Goal: Information Seeking & Learning: Learn about a topic

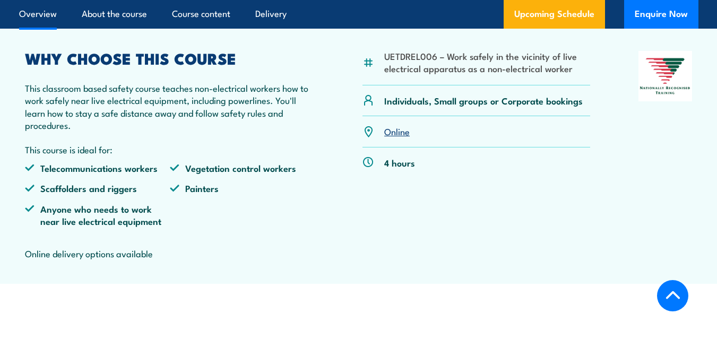
scroll to position [318, 0]
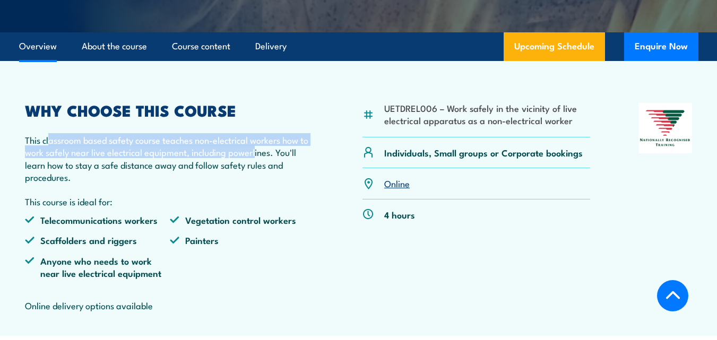
drag, startPoint x: 50, startPoint y: 143, endPoint x: 258, endPoint y: 152, distance: 207.6
click at [258, 151] on p "This classroom based safety course teaches non-electrical workers how to work s…" at bounding box center [169, 159] width 289 height 50
click at [110, 155] on p "This classroom based safety course teaches non-electrical workers how to work s…" at bounding box center [169, 159] width 289 height 50
drag, startPoint x: 109, startPoint y: 134, endPoint x: 87, endPoint y: 154, distance: 30.0
click at [269, 151] on p "This classroom based safety course teaches non-electrical workers how to work s…" at bounding box center [169, 159] width 289 height 50
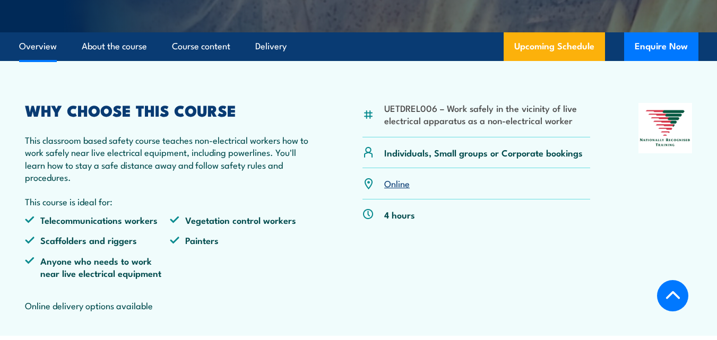
click at [72, 167] on p "This classroom based safety course teaches non-electrical workers how to work s…" at bounding box center [169, 159] width 289 height 50
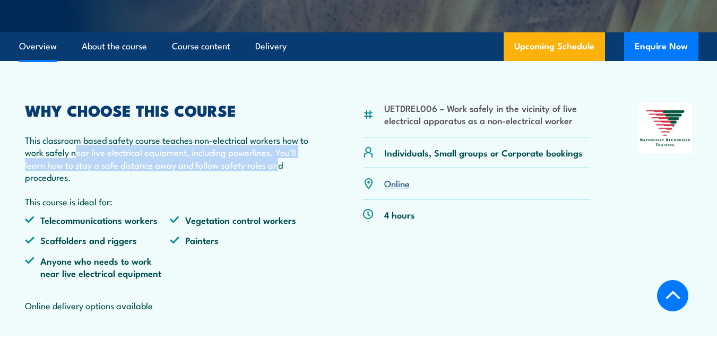
drag, startPoint x: 91, startPoint y: 153, endPoint x: 280, endPoint y: 164, distance: 189.2
click at [280, 164] on p "This classroom based safety course teaches non-electrical workers how to work s…" at bounding box center [169, 159] width 289 height 50
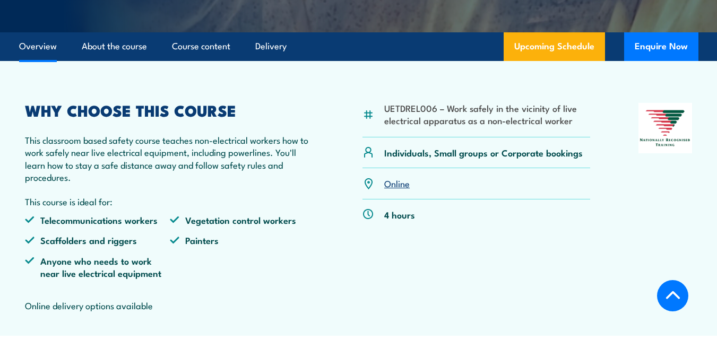
click at [34, 174] on p "This classroom based safety course teaches non-electrical workers how to work s…" at bounding box center [169, 159] width 289 height 50
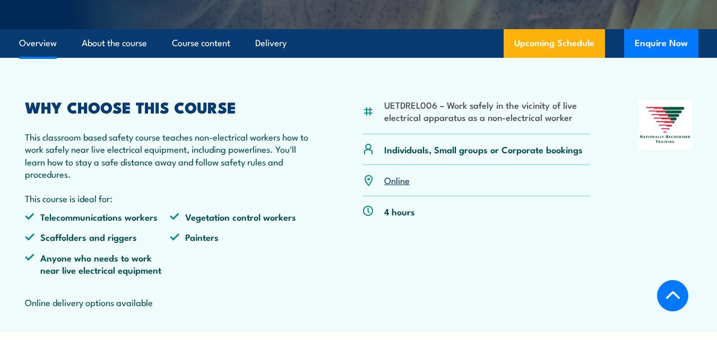
scroll to position [371, 0]
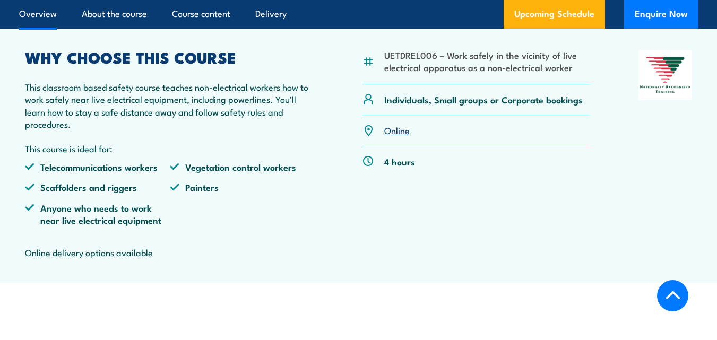
drag, startPoint x: 200, startPoint y: 97, endPoint x: 114, endPoint y: 185, distance: 123.4
click at [196, 104] on p "This classroom based safety course teaches non-electrical workers how to work s…" at bounding box center [169, 106] width 289 height 50
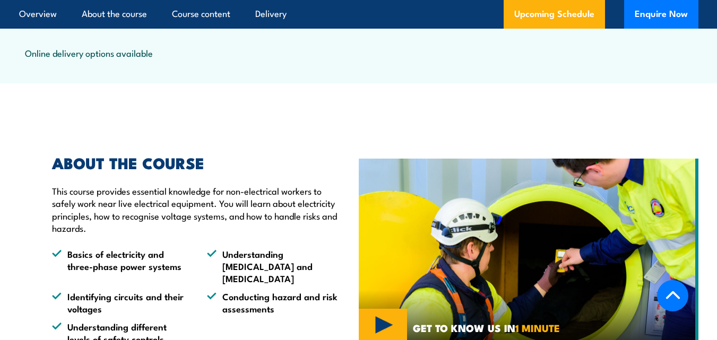
scroll to position [636, 0]
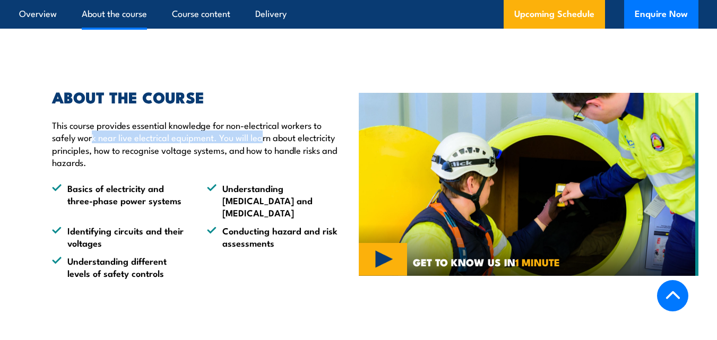
drag, startPoint x: 169, startPoint y: 133, endPoint x: 263, endPoint y: 135, distance: 94.4
click at [263, 135] on p "This course provides essential knowledge for non-electrical workers to safely w…" at bounding box center [197, 144] width 291 height 50
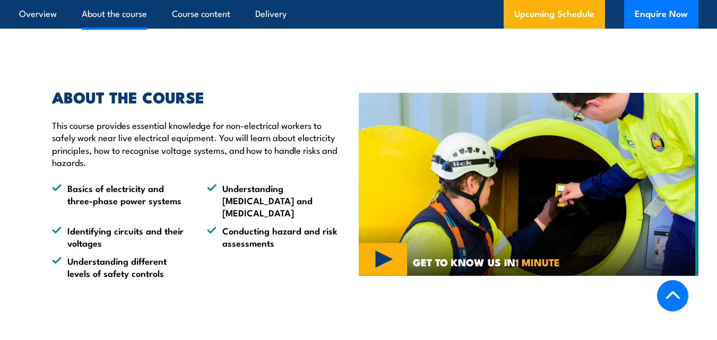
click at [70, 136] on p "This course provides essential knowledge for non-electrical workers to safely w…" at bounding box center [197, 144] width 291 height 50
drag, startPoint x: 220, startPoint y: 141, endPoint x: 280, endPoint y: 141, distance: 59.9
click at [280, 141] on p "This course provides essential knowledge for non-electrical workers to safely w…" at bounding box center [197, 144] width 291 height 50
drag, startPoint x: 88, startPoint y: 152, endPoint x: 188, endPoint y: 146, distance: 99.9
click at [218, 152] on p "This course provides essential knowledge for non-electrical workers to safely w…" at bounding box center [197, 144] width 291 height 50
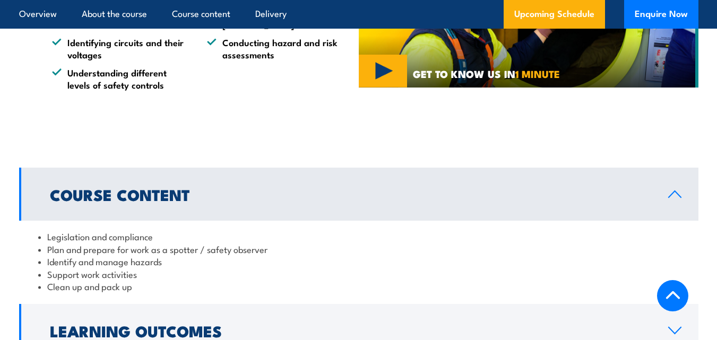
scroll to position [849, 0]
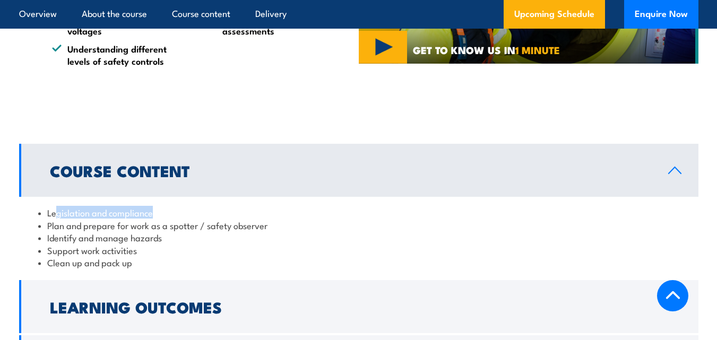
drag, startPoint x: 58, startPoint y: 197, endPoint x: 179, endPoint y: 203, distance: 121.1
click at [179, 206] on li "Legislation and compliance" at bounding box center [358, 212] width 641 height 12
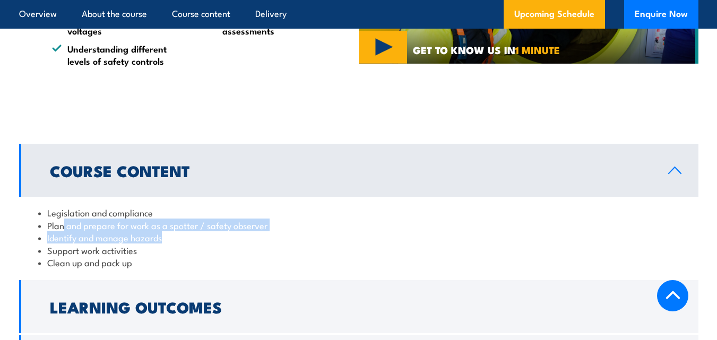
drag, startPoint x: 135, startPoint y: 217, endPoint x: 267, endPoint y: 229, distance: 132.5
click at [286, 225] on ul "Legislation and compliance Plan and prepare for work as a spotter / safety obse…" at bounding box center [358, 237] width 641 height 62
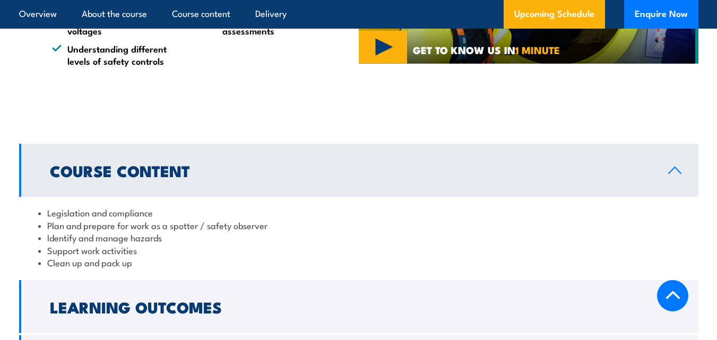
click at [120, 244] on li "Support work activities" at bounding box center [358, 250] width 641 height 12
drag, startPoint x: 146, startPoint y: 216, endPoint x: 307, endPoint y: 221, distance: 161.3
click at [327, 219] on li "Plan and prepare for work as a spotter / safety observer" at bounding box center [358, 225] width 641 height 12
drag, startPoint x: 65, startPoint y: 226, endPoint x: 182, endPoint y: 226, distance: 117.7
click at [182, 231] on li "Identify and manage hazards" at bounding box center [358, 237] width 641 height 12
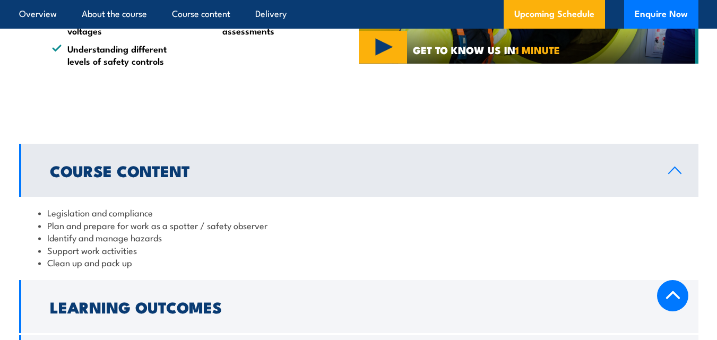
drag, startPoint x: 39, startPoint y: 233, endPoint x: 46, endPoint y: 232, distance: 7.0
click at [46, 244] on li "Support work activities" at bounding box center [358, 250] width 641 height 12
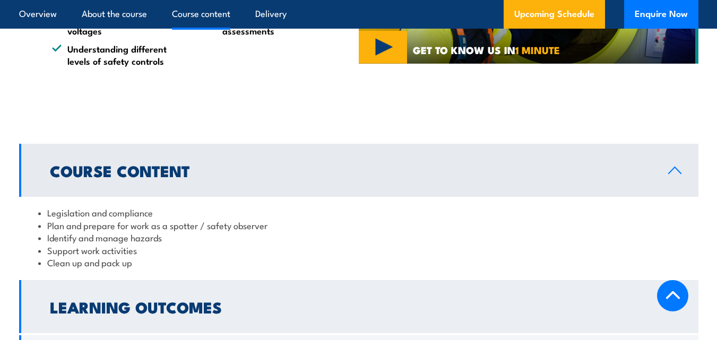
scroll to position [1008, 0]
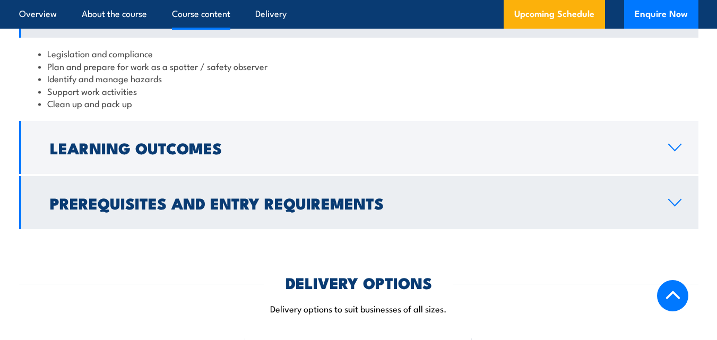
click at [673, 198] on icon at bounding box center [674, 202] width 14 height 8
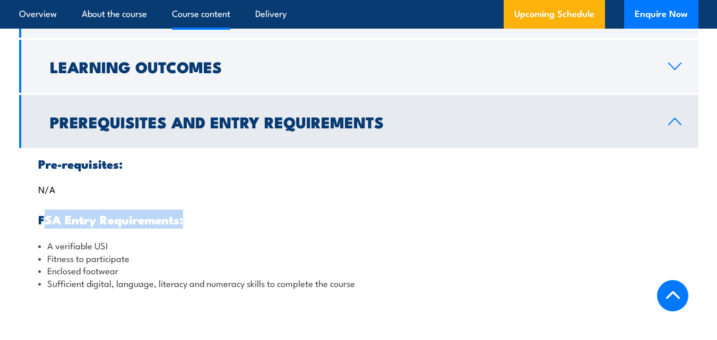
drag, startPoint x: 72, startPoint y: 207, endPoint x: 200, endPoint y: 216, distance: 128.6
click at [205, 213] on h3 "FSA Entry Requirements:" at bounding box center [358, 219] width 641 height 12
drag, startPoint x: 130, startPoint y: 242, endPoint x: 176, endPoint y: 242, distance: 46.1
click at [176, 252] on li "Fitness to participate" at bounding box center [358, 258] width 641 height 12
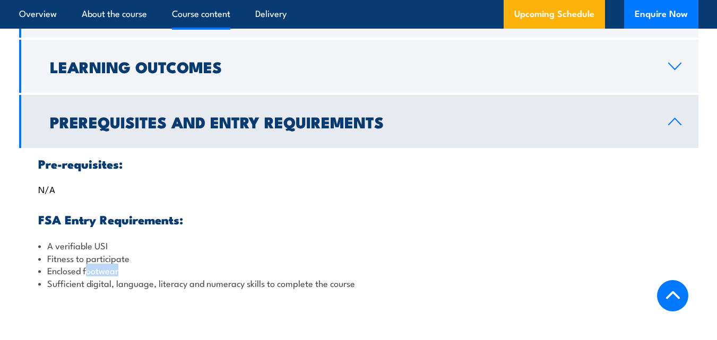
drag, startPoint x: 88, startPoint y: 257, endPoint x: 134, endPoint y: 255, distance: 45.7
click at [134, 264] on li "Enclosed footwear" at bounding box center [358, 270] width 641 height 12
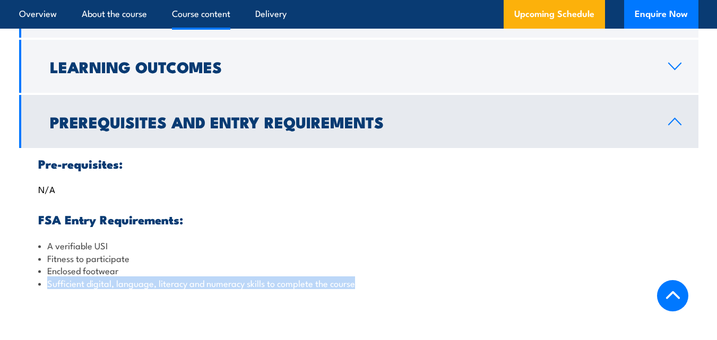
drag, startPoint x: 47, startPoint y: 274, endPoint x: 366, endPoint y: 273, distance: 318.8
click at [366, 277] on li "Sufficient digital, language, literacy and numeracy skills to complete the cour…" at bounding box center [358, 283] width 641 height 12
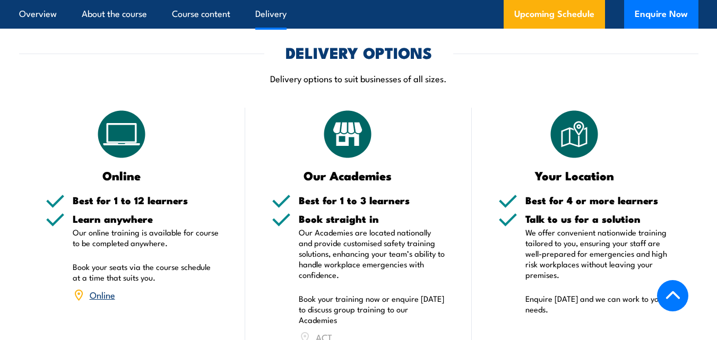
scroll to position [1326, 0]
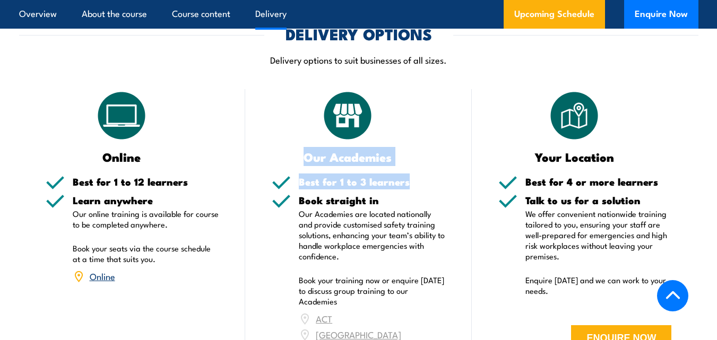
drag, startPoint x: 303, startPoint y: 149, endPoint x: 410, endPoint y: 214, distance: 125.0
click at [442, 165] on div "Our Academies Best for 1 to 3 learners Book straight in Our Academies are locat…" at bounding box center [358, 246] width 226 height 315
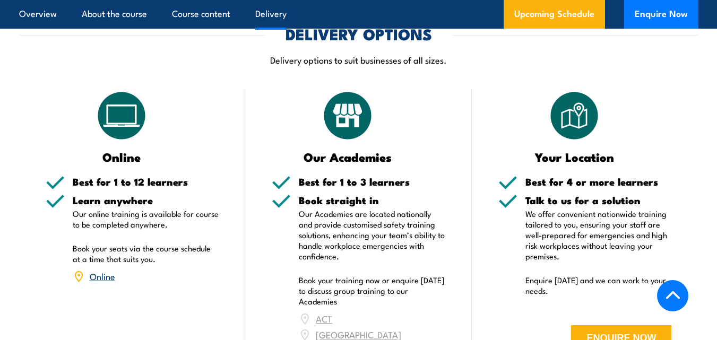
drag, startPoint x: 400, startPoint y: 215, endPoint x: 369, endPoint y: 213, distance: 31.3
click at [399, 215] on p "Our Academies are located nationally and provide customised safety training sol…" at bounding box center [372, 234] width 146 height 53
drag, startPoint x: 338, startPoint y: 170, endPoint x: 398, endPoint y: 176, distance: 59.6
click at [398, 177] on h5 "Best for 1 to 3 learners" at bounding box center [372, 182] width 146 height 10
click at [369, 208] on p "Our Academies are located nationally and provide customised safety training sol…" at bounding box center [372, 234] width 146 height 53
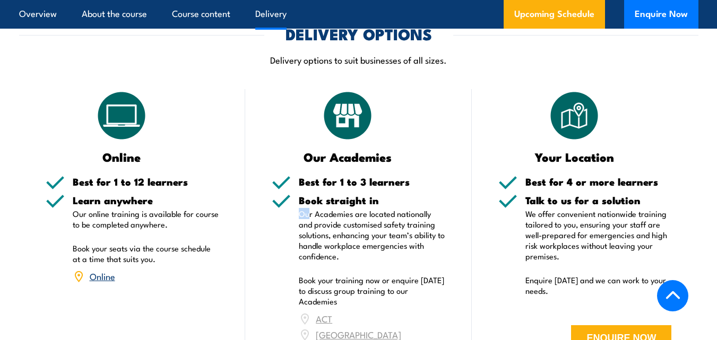
drag, startPoint x: 297, startPoint y: 200, endPoint x: 308, endPoint y: 203, distance: 10.9
click at [308, 203] on div "Book straight in Our Academies are located nationally and provide customised sa…" at bounding box center [358, 299] width 173 height 208
drag, startPoint x: 546, startPoint y: 176, endPoint x: 658, endPoint y: 177, distance: 112.5
click at [658, 177] on div "Best for 4 or more learners" at bounding box center [598, 186] width 146 height 19
drag, startPoint x: 587, startPoint y: 216, endPoint x: 576, endPoint y: 208, distance: 13.3
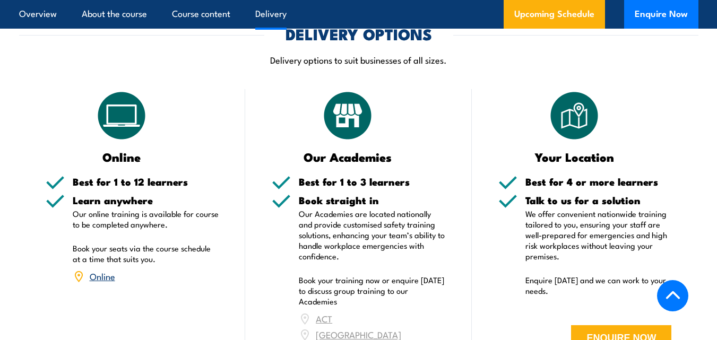
click at [581, 213] on p "We offer convenient nationwide training tailored to you, ensuring your staff ar…" at bounding box center [598, 234] width 146 height 53
drag, startPoint x: 552, startPoint y: 194, endPoint x: 603, endPoint y: 194, distance: 50.9
click at [603, 195] on h5 "Talk to us for a solution" at bounding box center [598, 200] width 146 height 10
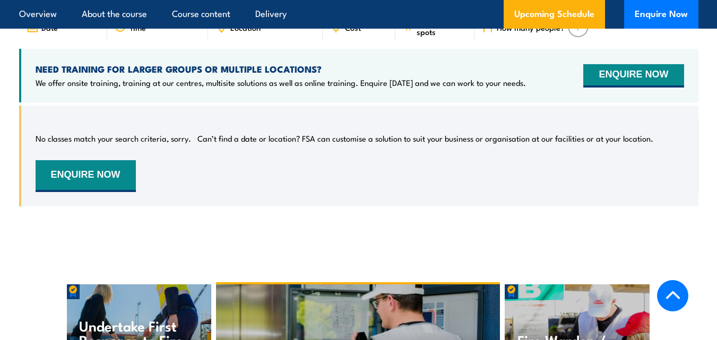
scroll to position [1750, 0]
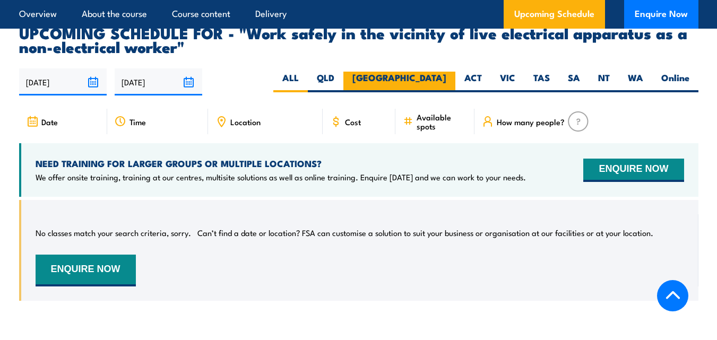
click at [435, 72] on label "NSW" at bounding box center [399, 82] width 112 height 21
click at [446, 72] on input "NSW" at bounding box center [449, 75] width 7 height 7
radio input "true"
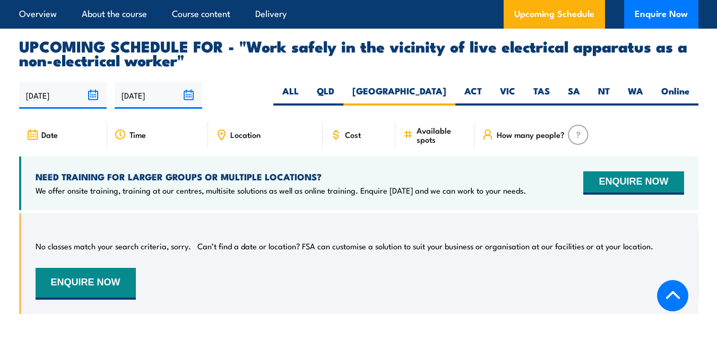
scroll to position [1678, 0]
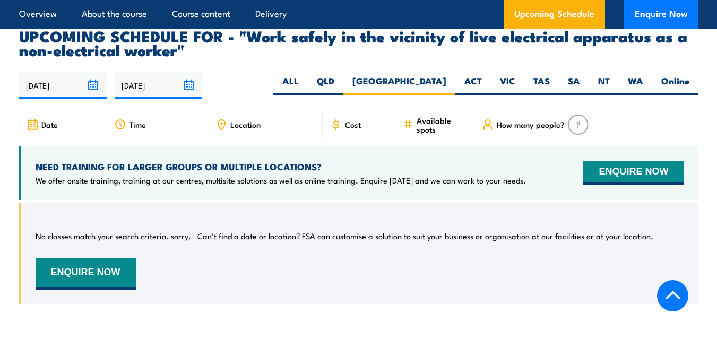
click at [158, 72] on input "24/03/2026" at bounding box center [159, 85] width 88 height 27
click at [355, 282] on div "No classes match your search criteria, sorry. Can’t find a date or location? FS…" at bounding box center [358, 261] width 679 height 117
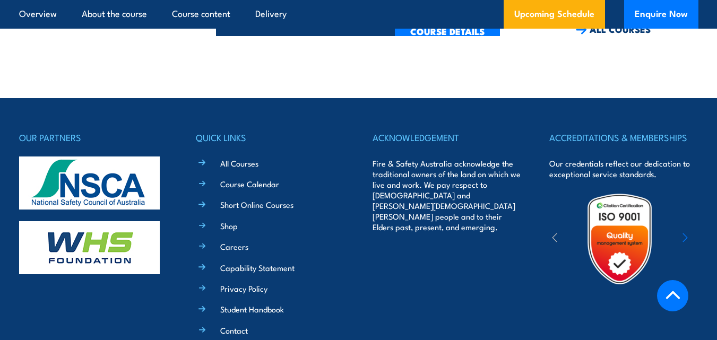
scroll to position [2368, 0]
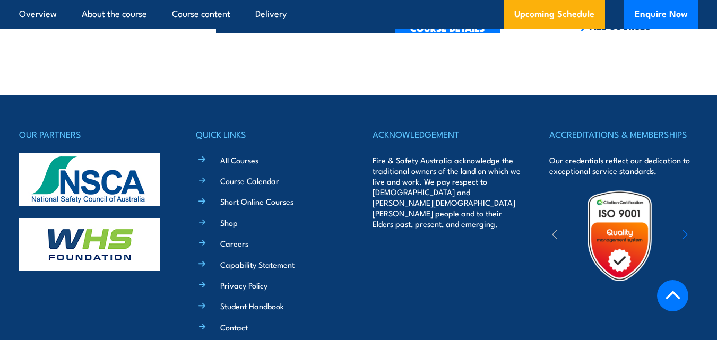
click at [261, 175] on link "Course Calendar" at bounding box center [249, 180] width 59 height 11
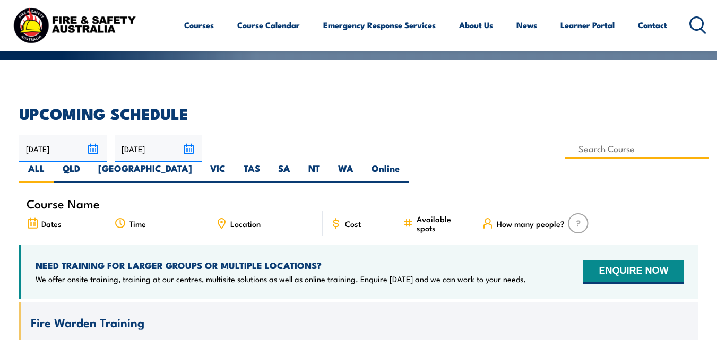
click at [565, 145] on input at bounding box center [637, 148] width 144 height 21
paste input "Safe Work Near Powerlines as a Non-Electrical Worker"
type input "Safe Work Near Powerlines as a Non-Electrical Worker"
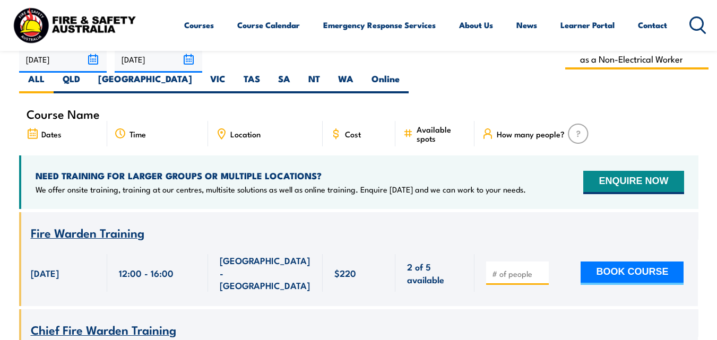
scroll to position [424, 0]
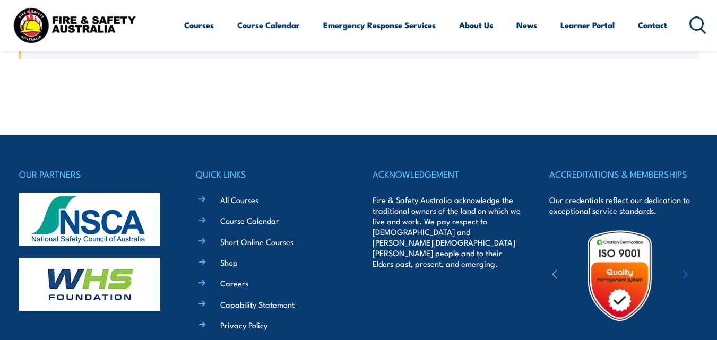
scroll to position [424, 0]
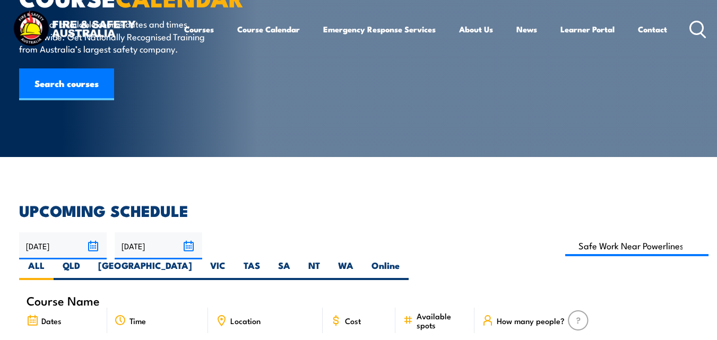
scroll to position [0, 0]
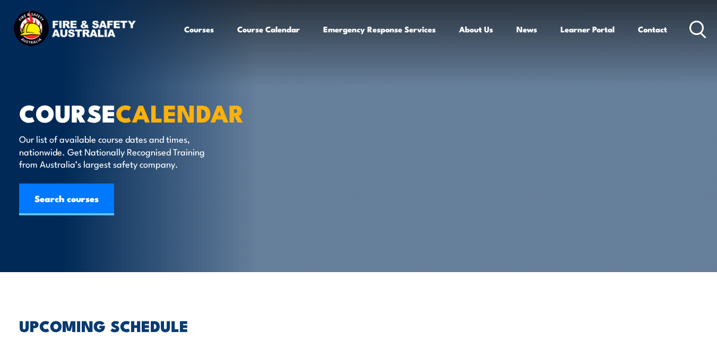
click at [680, 33] on div "Courses Course Calendar Emergency Response Services Services Overview Emergency…" at bounding box center [445, 29] width 522 height 42
click at [705, 24] on icon at bounding box center [697, 30] width 17 height 18
click at [694, 31] on icon at bounding box center [697, 30] width 17 height 18
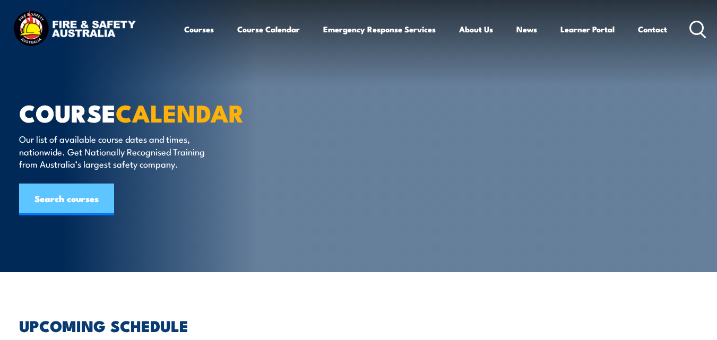
click at [46, 200] on link "Search courses" at bounding box center [66, 200] width 95 height 32
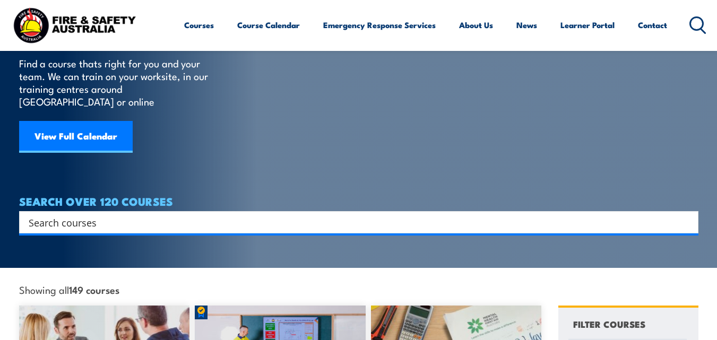
scroll to position [212, 0]
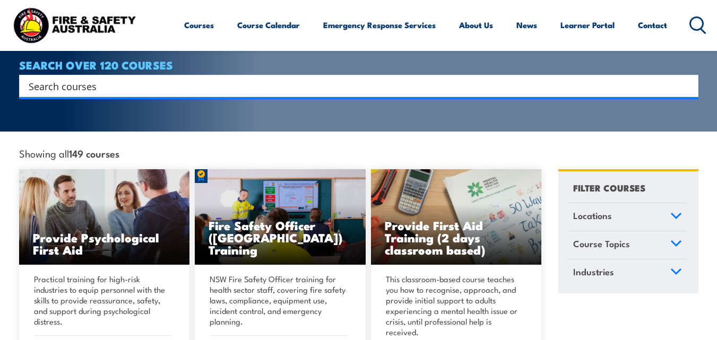
click at [220, 78] on input "Search input" at bounding box center [352, 86] width 646 height 16
paste input "Safe Work Near Powerlines as a Non-Electrical Worker"
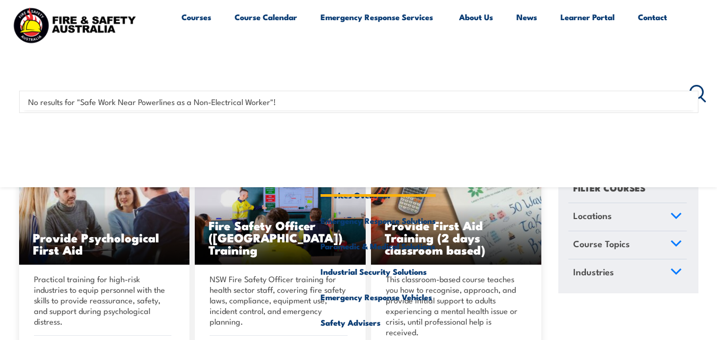
type input "Safe Work Near Powerlines as a Non-Electrical Worker"
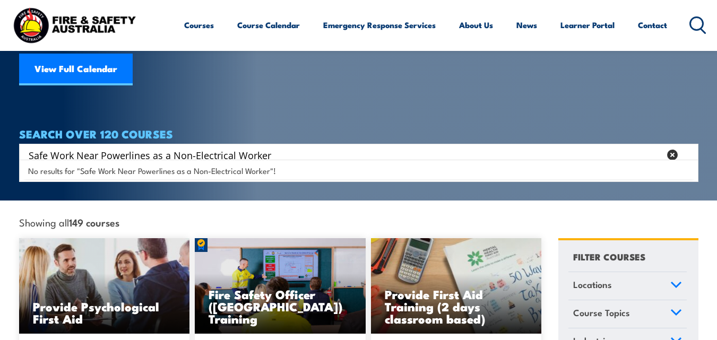
scroll to position [0, 0]
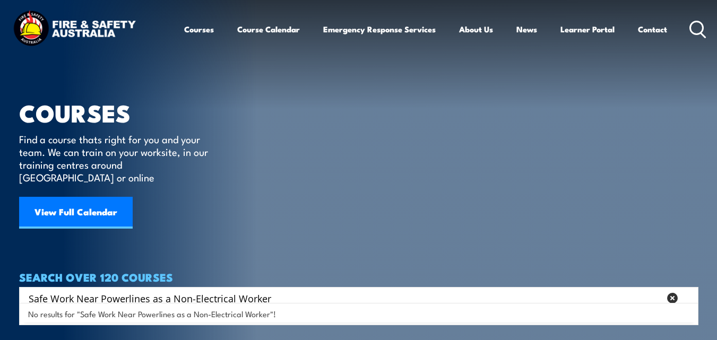
click at [696, 26] on icon at bounding box center [697, 30] width 17 height 18
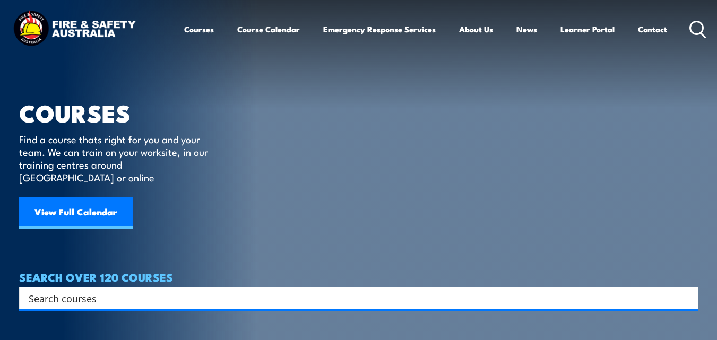
paste input "UETDREL006"
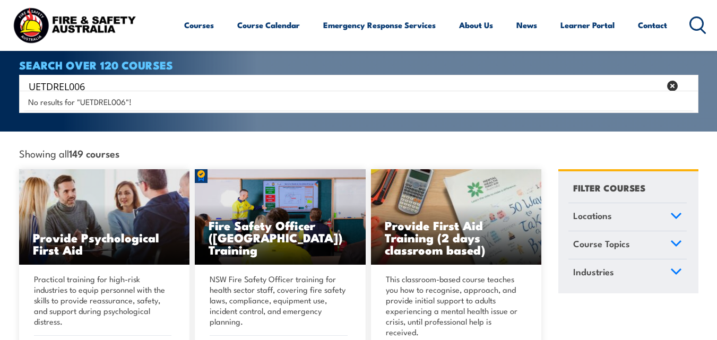
scroll to position [265, 0]
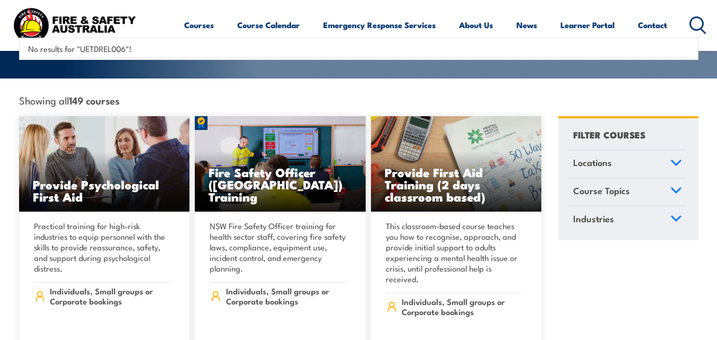
type input "UETDREL006"
click at [658, 206] on link "Industries" at bounding box center [627, 220] width 118 height 28
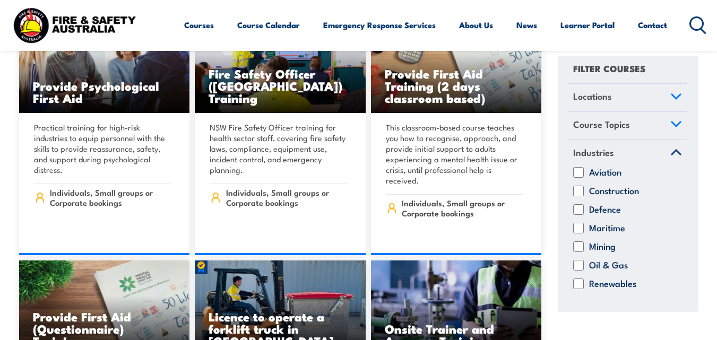
scroll to position [371, 0]
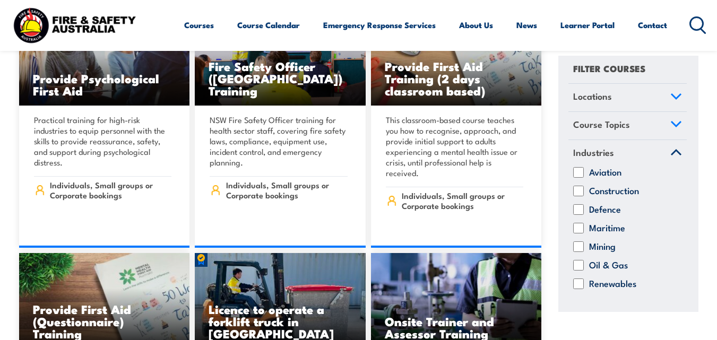
click at [577, 281] on input "Renewables" at bounding box center [578, 283] width 11 height 11
checkbox input "true"
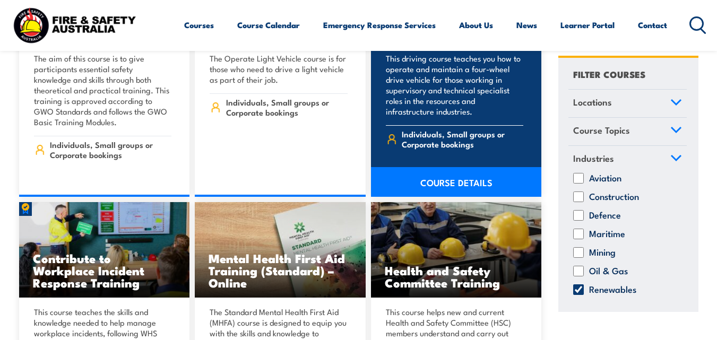
scroll to position [2705, 0]
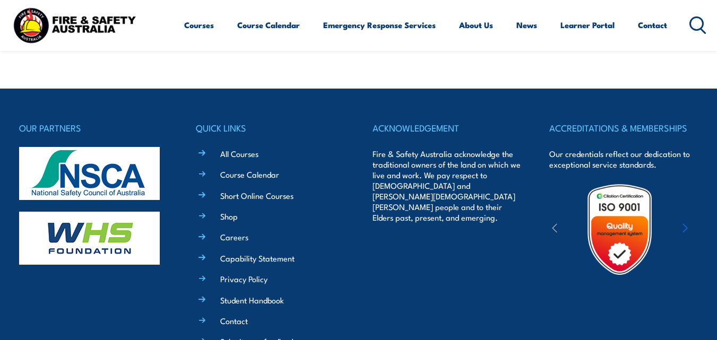
scroll to position [583, 0]
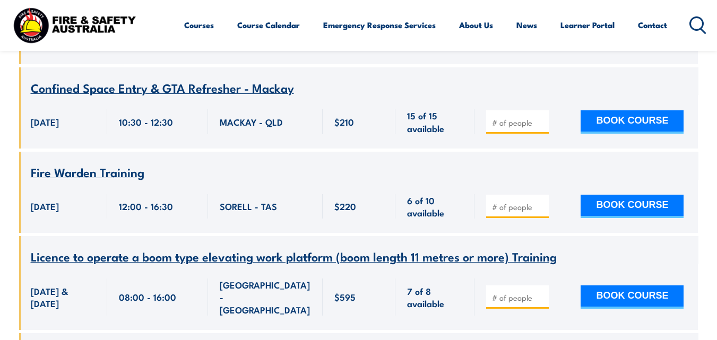
scroll to position [4933, 0]
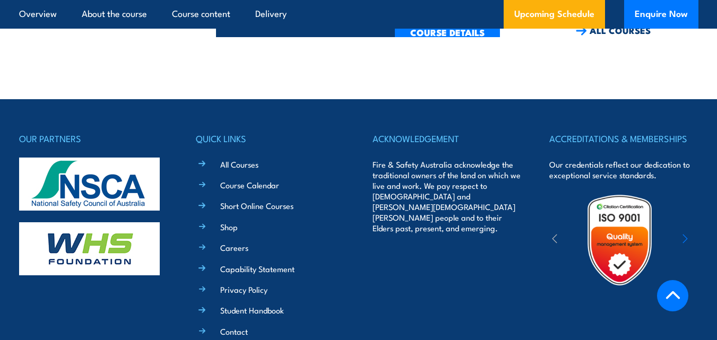
scroll to position [2368, 0]
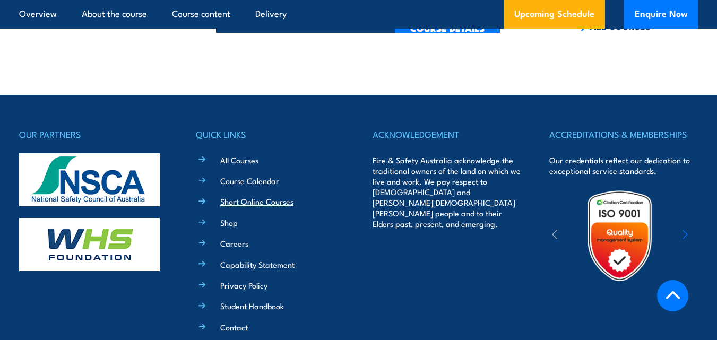
click at [261, 196] on link "Short Online Courses" at bounding box center [256, 201] width 73 height 11
